Goal: Transaction & Acquisition: Book appointment/travel/reservation

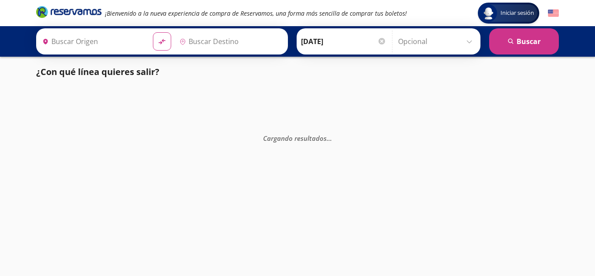
type input "[GEOGRAPHIC_DATA], [GEOGRAPHIC_DATA]"
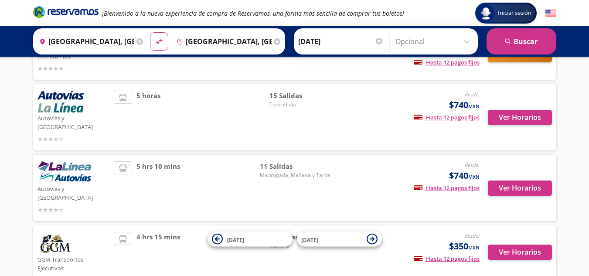
scroll to position [174, 0]
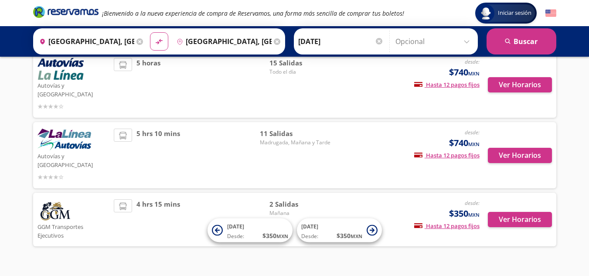
click at [511, 159] on div "Ver Horarios" at bounding box center [515, 155] width 72 height 53
click at [512, 148] on button "Ver Horarios" at bounding box center [520, 155] width 64 height 15
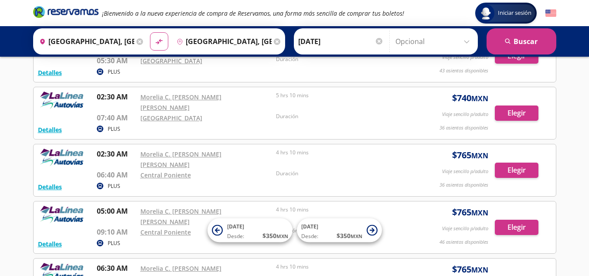
scroll to position [87, 0]
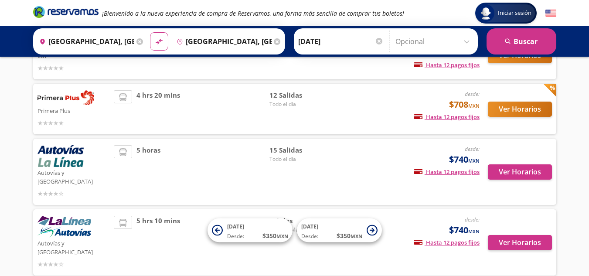
scroll to position [174, 0]
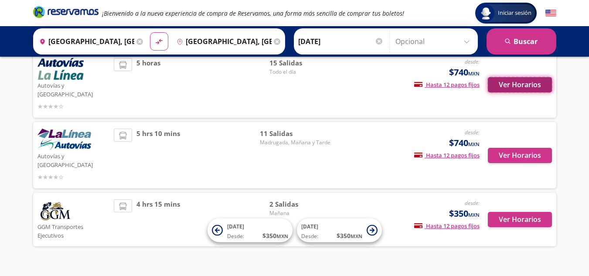
click at [523, 81] on button "Ver Horarios" at bounding box center [520, 84] width 64 height 15
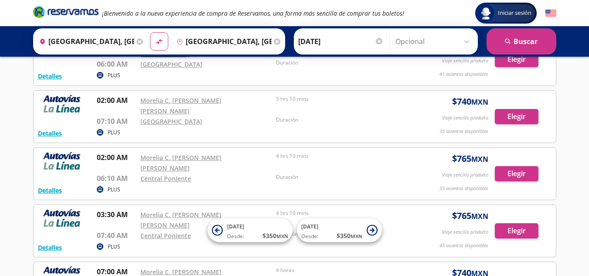
scroll to position [131, 0]
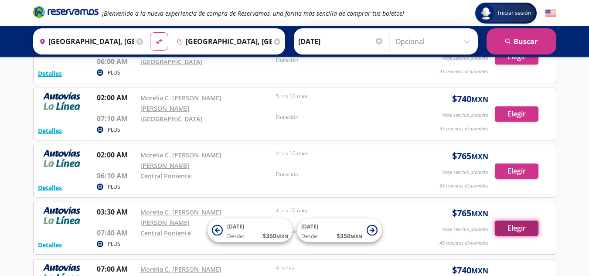
click at [507, 221] on button "Elegir" at bounding box center [517, 228] width 44 height 15
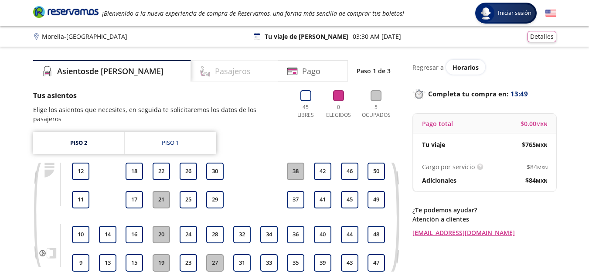
click at [231, 73] on div "Pasajeros" at bounding box center [234, 71] width 87 height 22
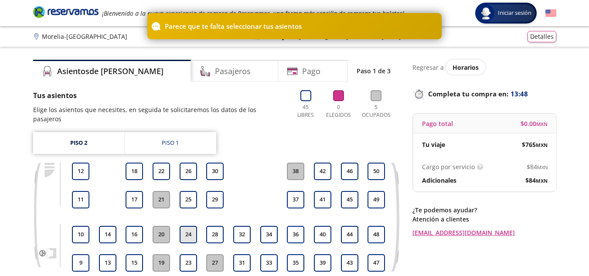
click at [190, 226] on button "24" at bounding box center [188, 234] width 17 height 17
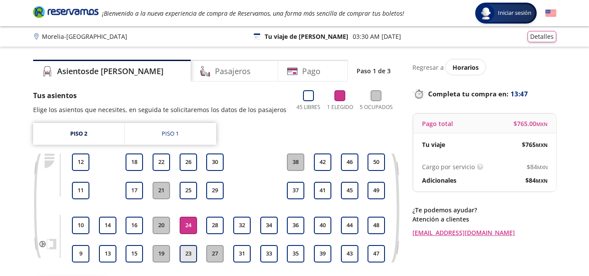
click at [191, 251] on button "23" at bounding box center [188, 253] width 17 height 17
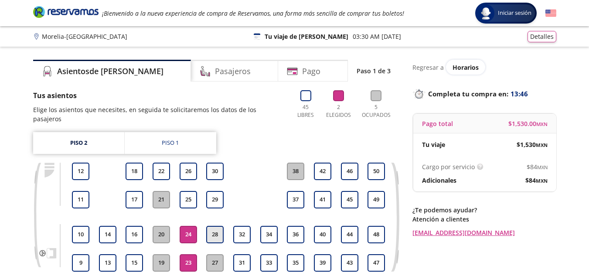
click at [212, 228] on button "28" at bounding box center [214, 234] width 17 height 17
click at [197, 191] on button "25" at bounding box center [188, 199] width 17 height 17
click at [189, 163] on button "26" at bounding box center [188, 171] width 17 height 17
click at [205, 163] on div "30" at bounding box center [215, 171] width 20 height 17
click at [216, 163] on button "30" at bounding box center [214, 171] width 17 height 17
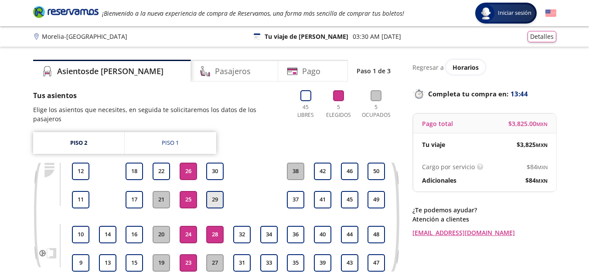
click at [219, 199] on button "29" at bounding box center [214, 199] width 17 height 17
click at [136, 163] on button "18" at bounding box center [134, 171] width 17 height 17
click at [161, 163] on button "22" at bounding box center [161, 171] width 17 height 17
click at [132, 191] on button "17" at bounding box center [134, 199] width 17 height 17
click at [162, 163] on button "22" at bounding box center [161, 171] width 17 height 17
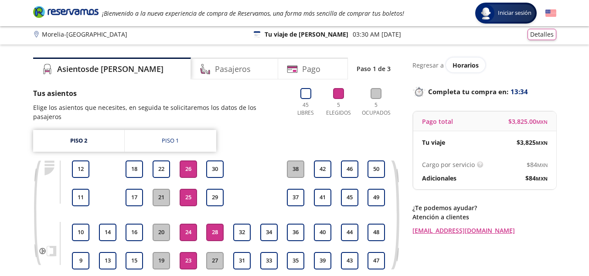
scroll to position [2, 0]
click at [210, 224] on button "28" at bounding box center [214, 232] width 17 height 17
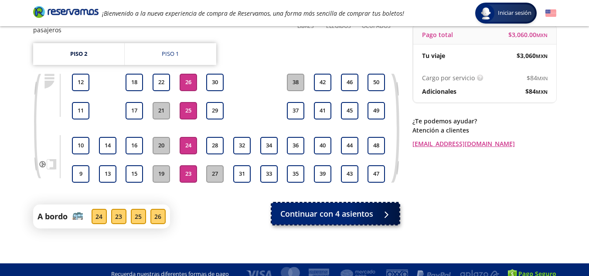
click at [360, 208] on span "Continuar con 4 asientos" at bounding box center [326, 214] width 93 height 12
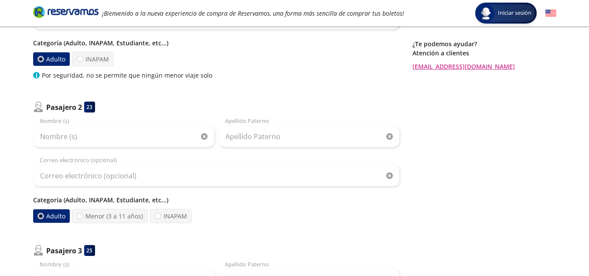
scroll to position [174, 0]
